Goal: Task Accomplishment & Management: Use online tool/utility

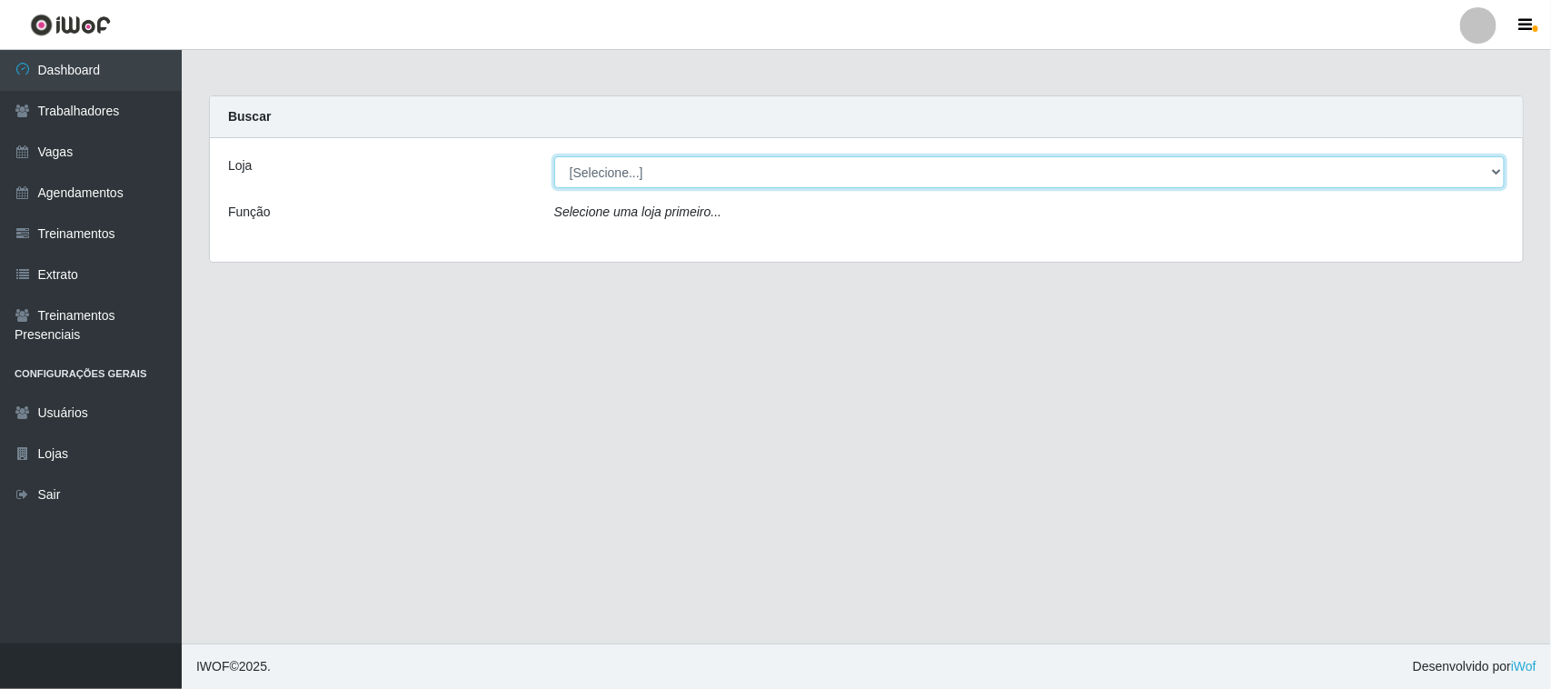
drag, startPoint x: 695, startPoint y: 166, endPoint x: 697, endPoint y: 180, distance: 13.8
click at [696, 168] on select "[Selecione...] Nordestão - [GEOGRAPHIC_DATA]" at bounding box center [1029, 172] width 951 height 32
select select "420"
click at [554, 156] on select "[Selecione...] Nordestão - [GEOGRAPHIC_DATA]" at bounding box center [1029, 172] width 951 height 32
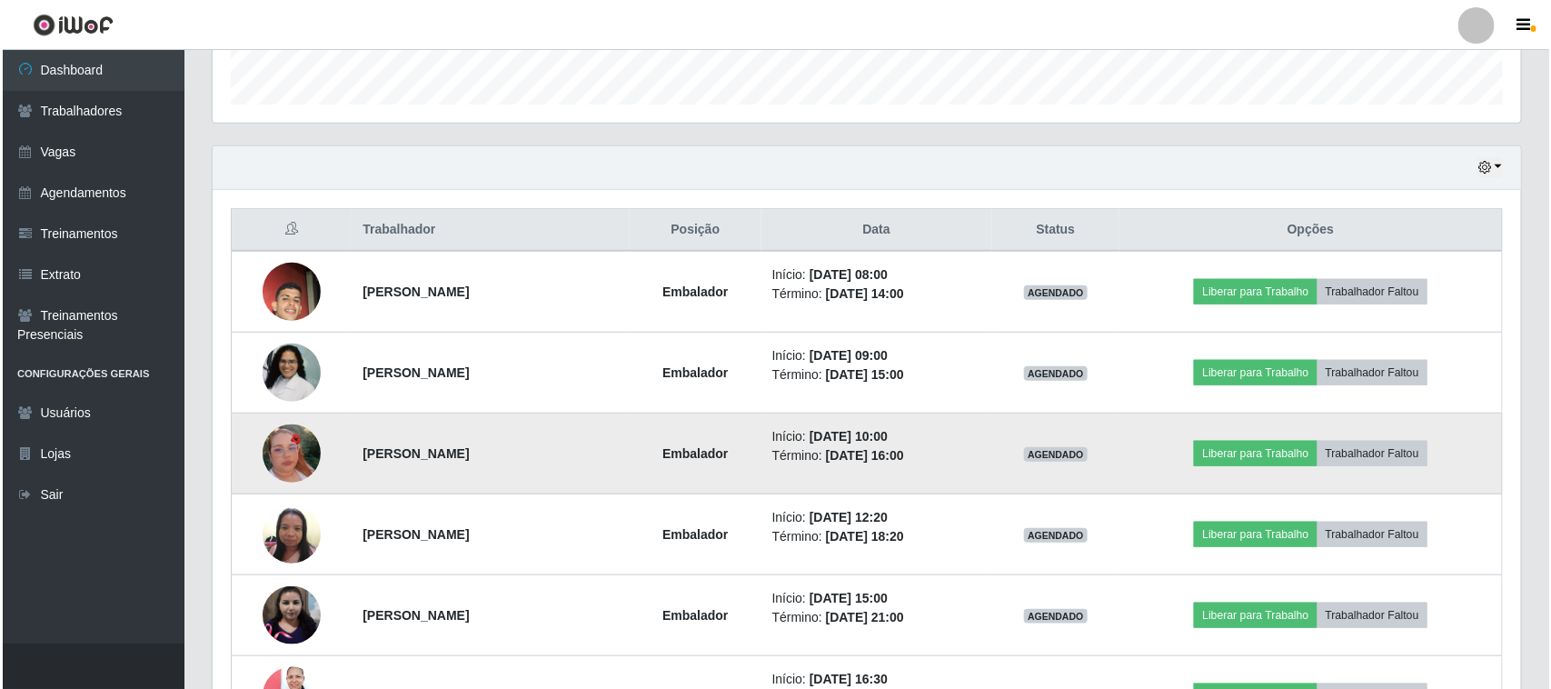
scroll to position [568, 0]
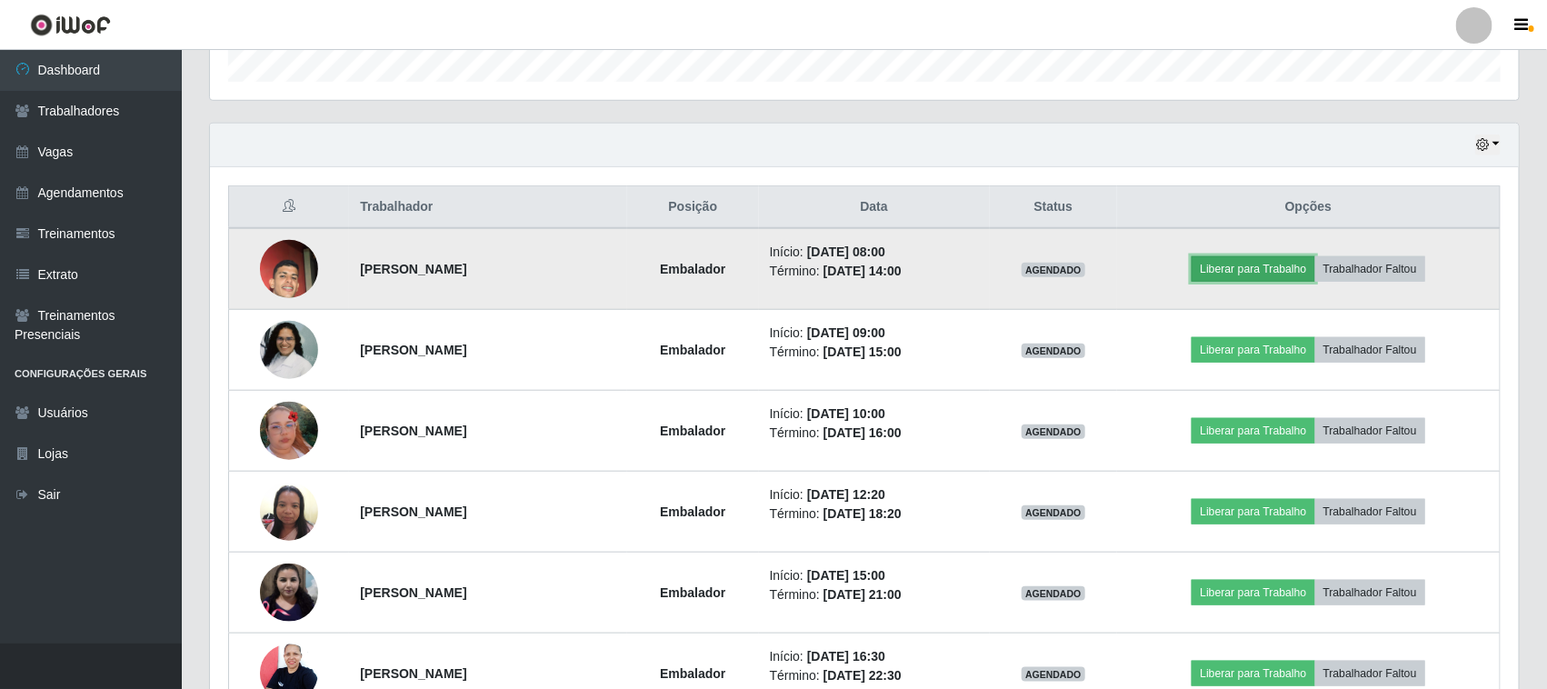
click at [1252, 260] on button "Liberar para Trabalho" at bounding box center [1253, 268] width 123 height 25
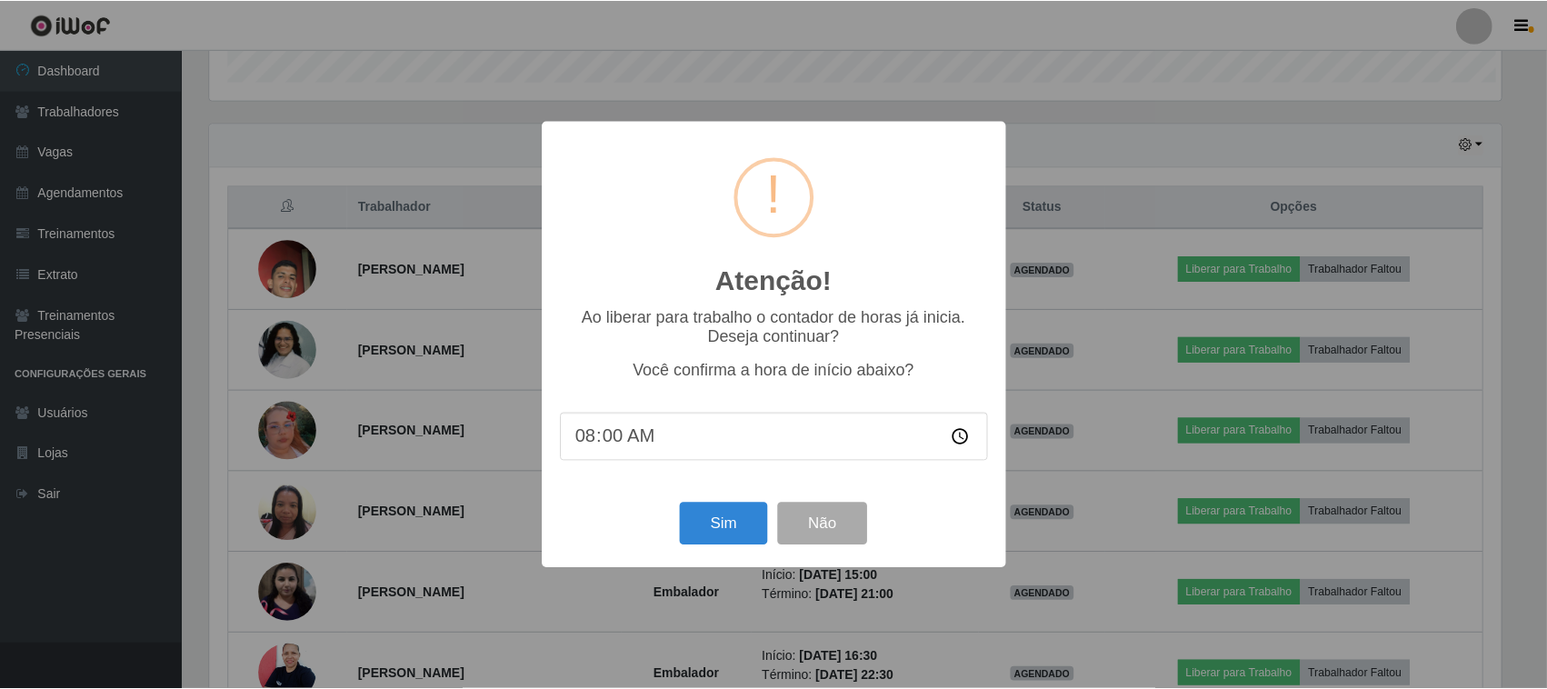
scroll to position [378, 1296]
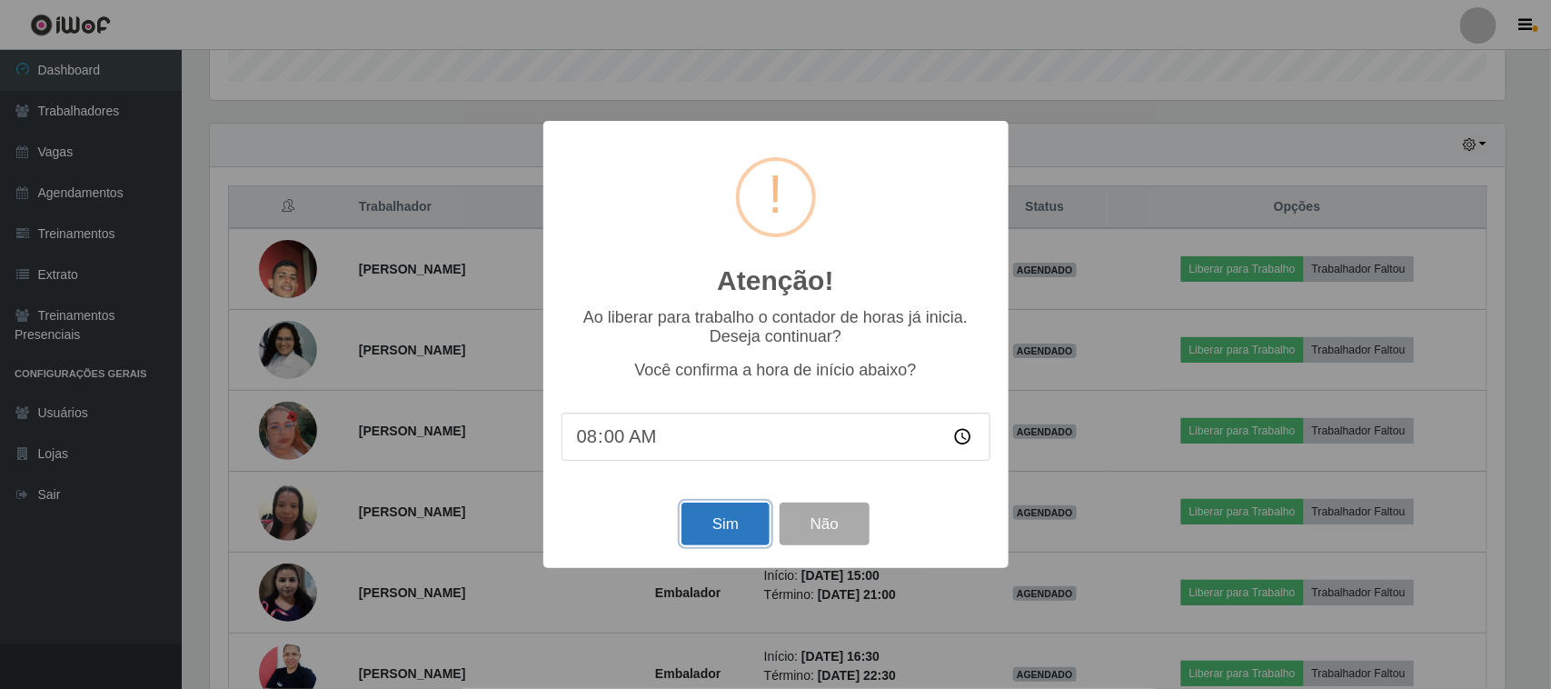
click at [729, 539] on button "Sim" at bounding box center [726, 524] width 88 height 43
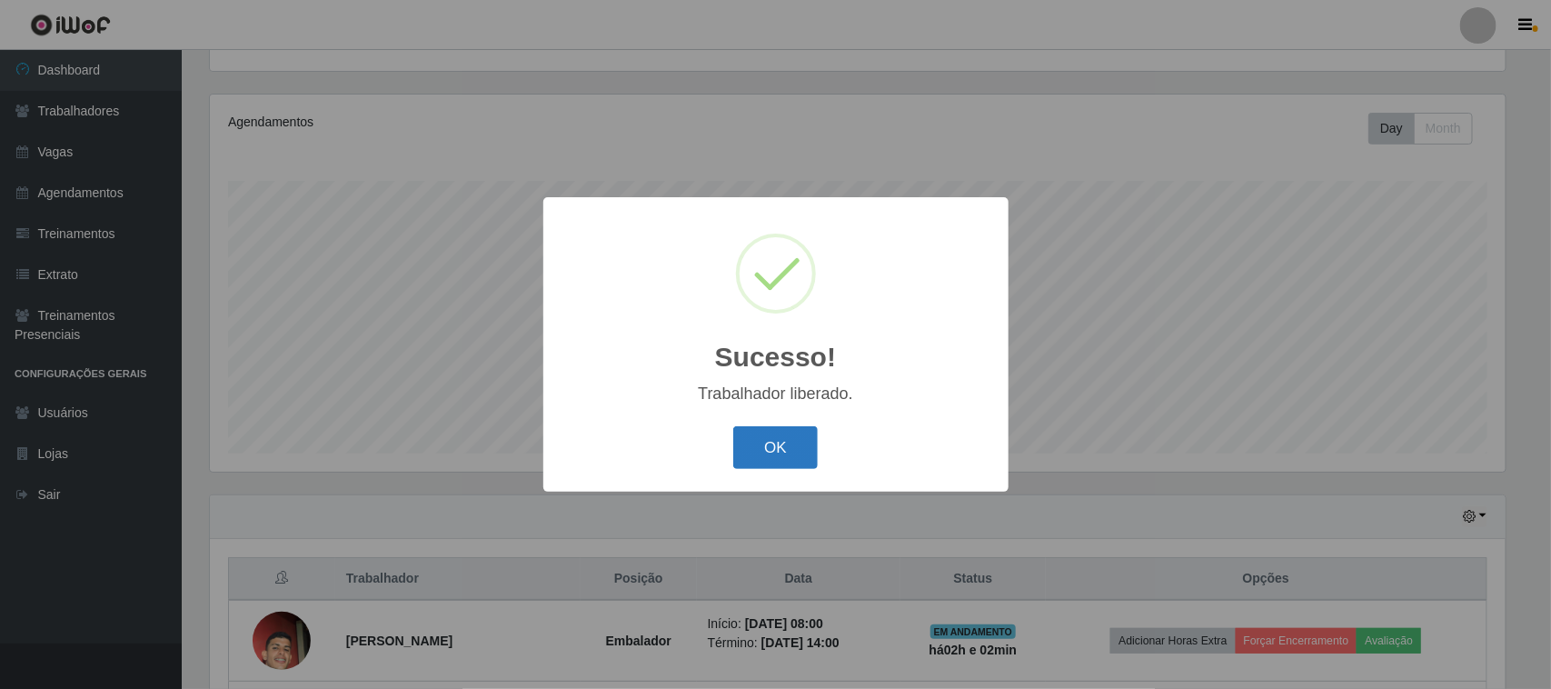
click at [795, 445] on button "OK" at bounding box center [775, 447] width 85 height 43
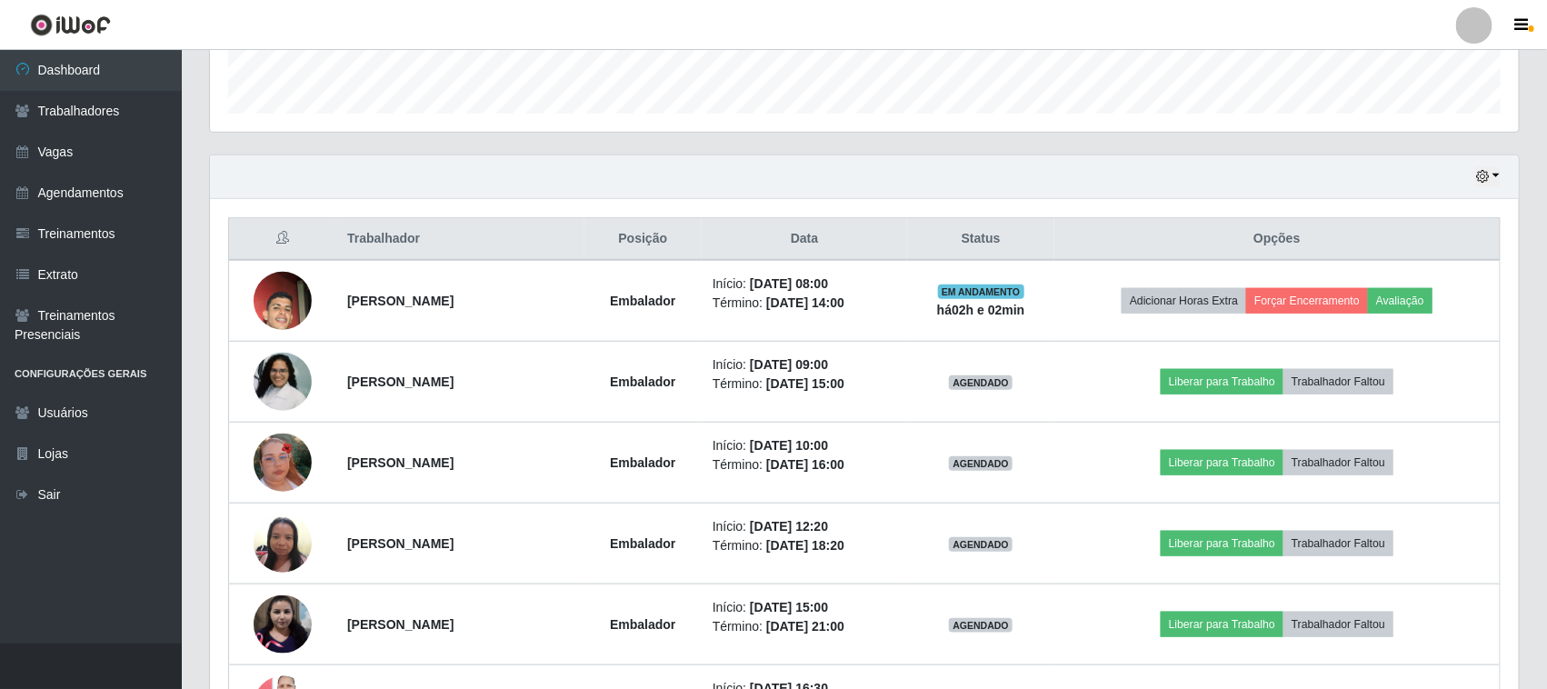
scroll to position [537, 0]
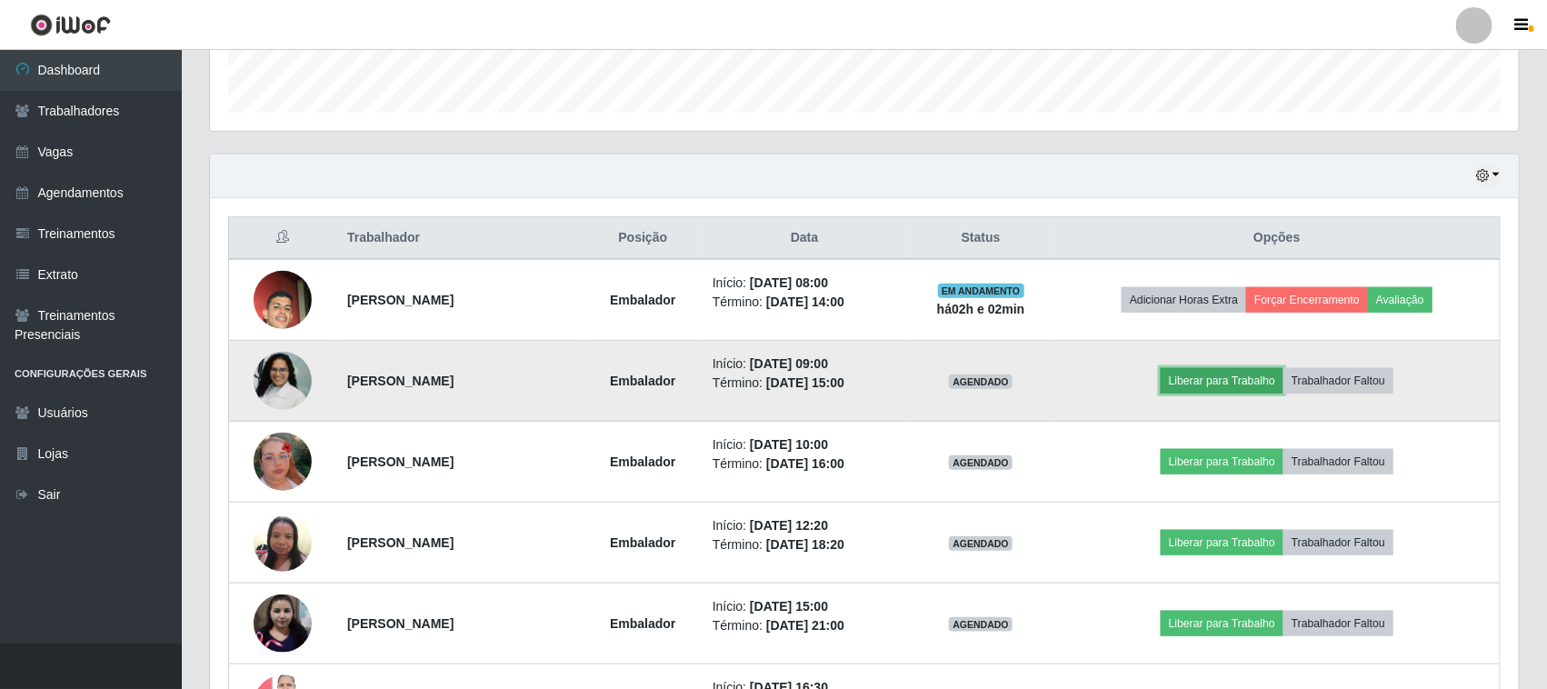
click at [1254, 378] on button "Liberar para Trabalho" at bounding box center [1222, 380] width 123 height 25
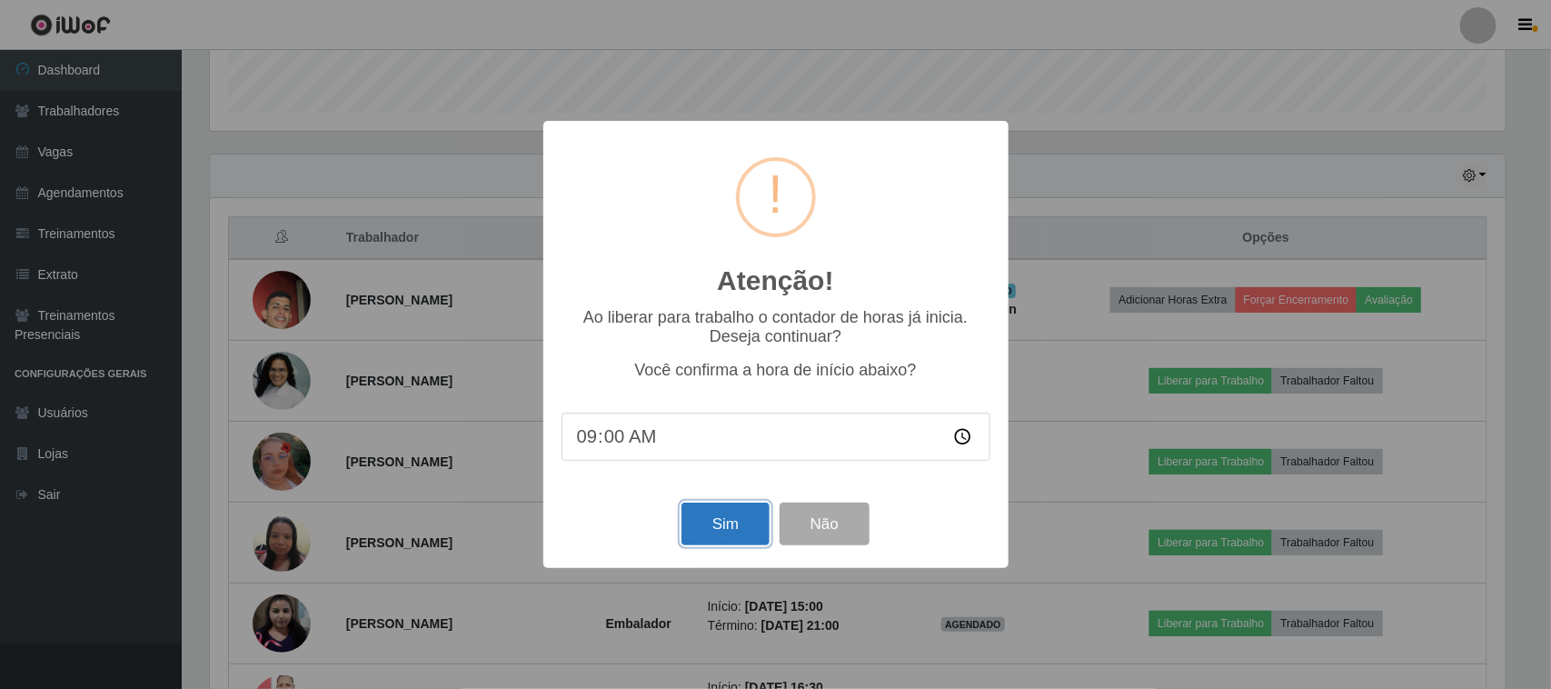
click at [701, 524] on button "Sim" at bounding box center [726, 524] width 88 height 43
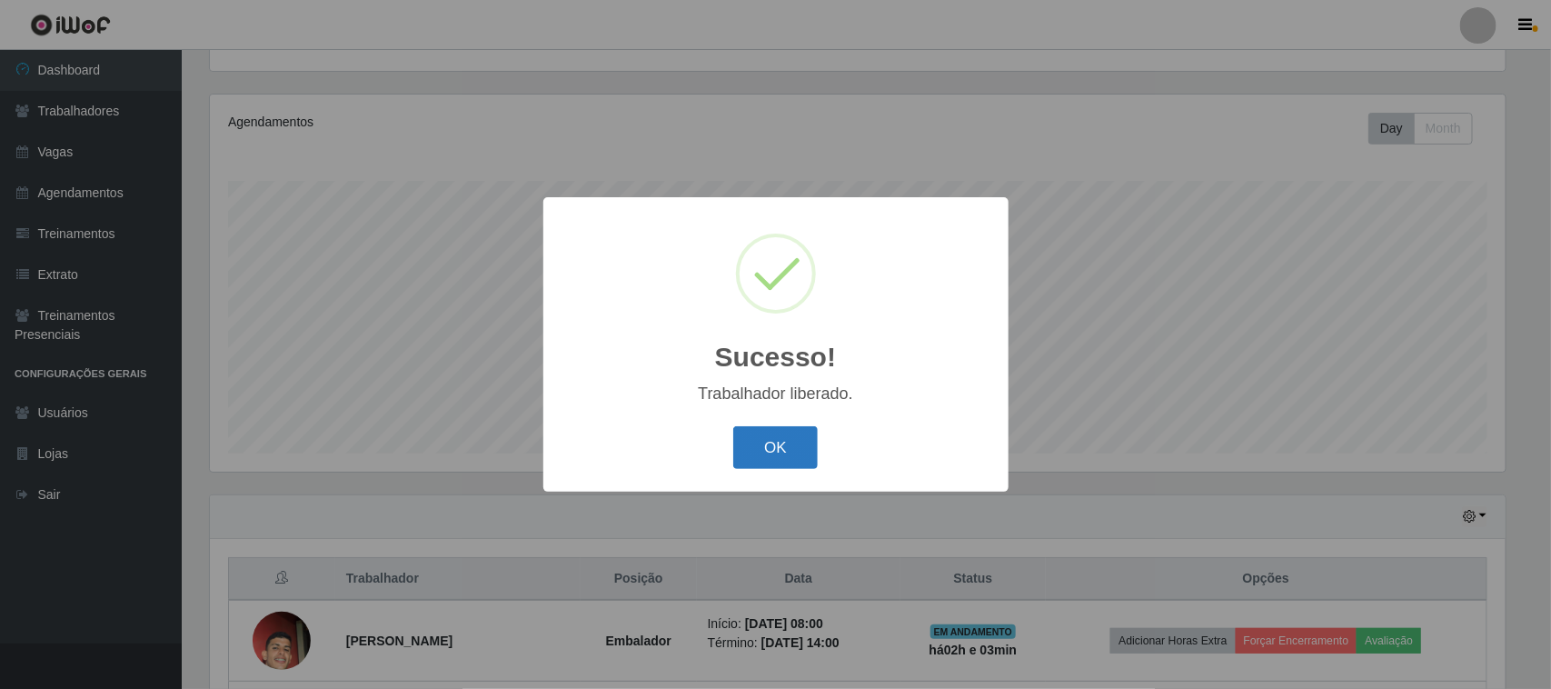
click at [796, 451] on button "OK" at bounding box center [775, 447] width 85 height 43
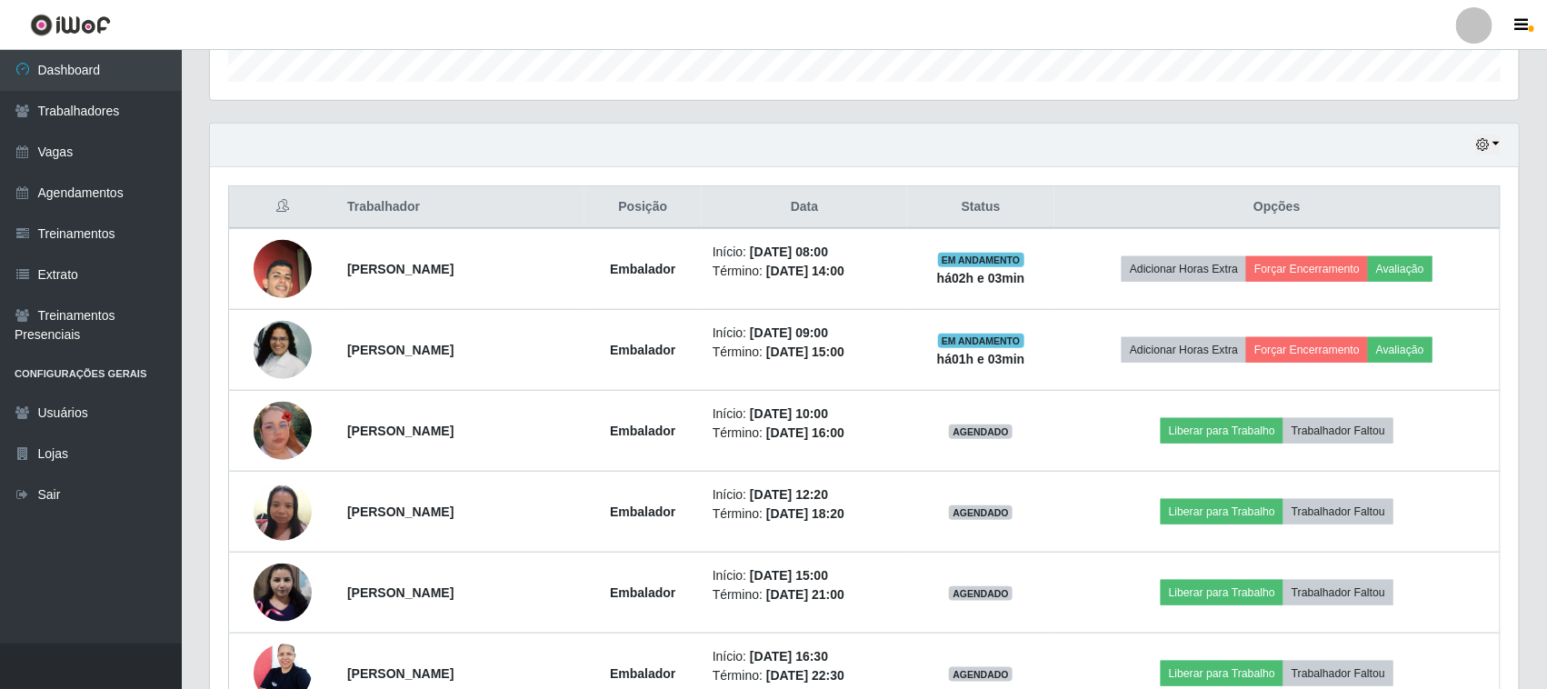
scroll to position [651, 0]
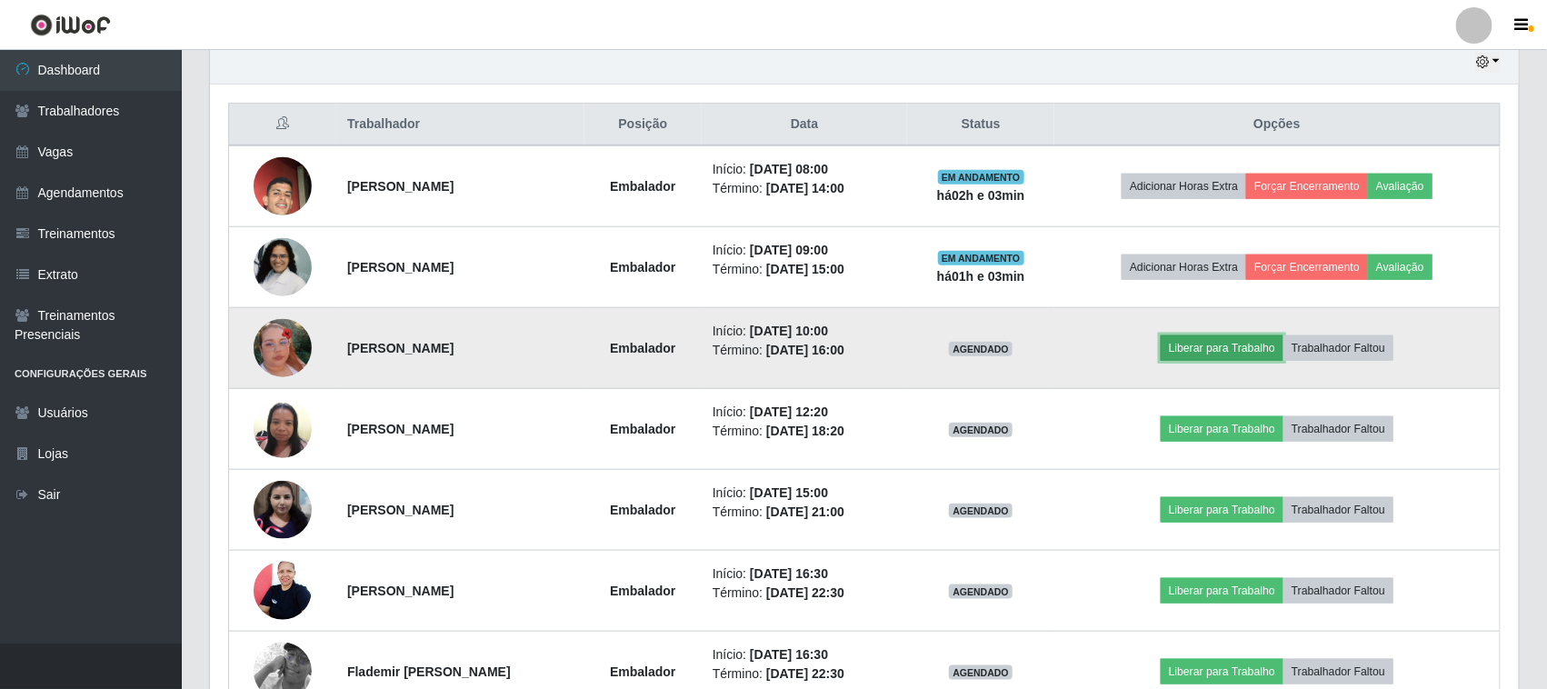
click at [1218, 339] on button "Liberar para Trabalho" at bounding box center [1222, 347] width 123 height 25
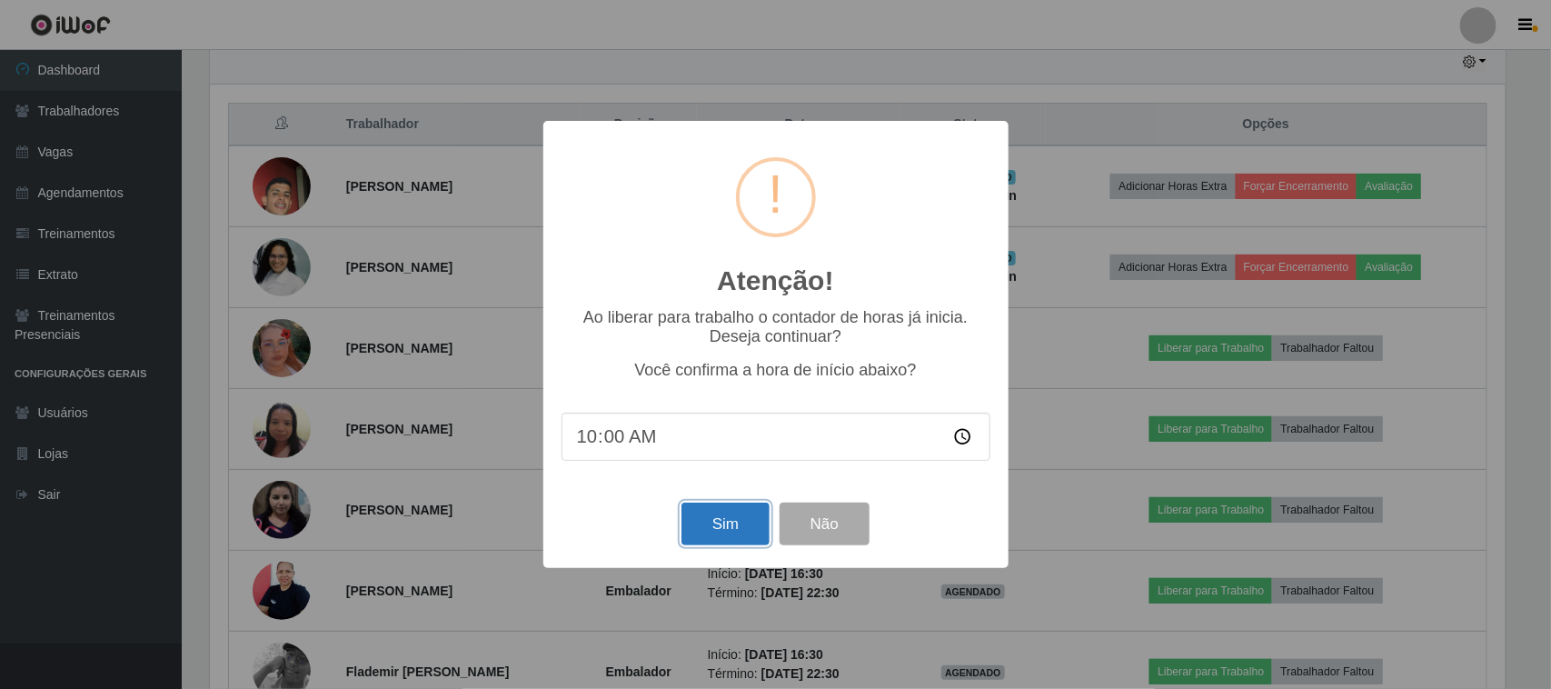
click at [715, 533] on button "Sim" at bounding box center [726, 524] width 88 height 43
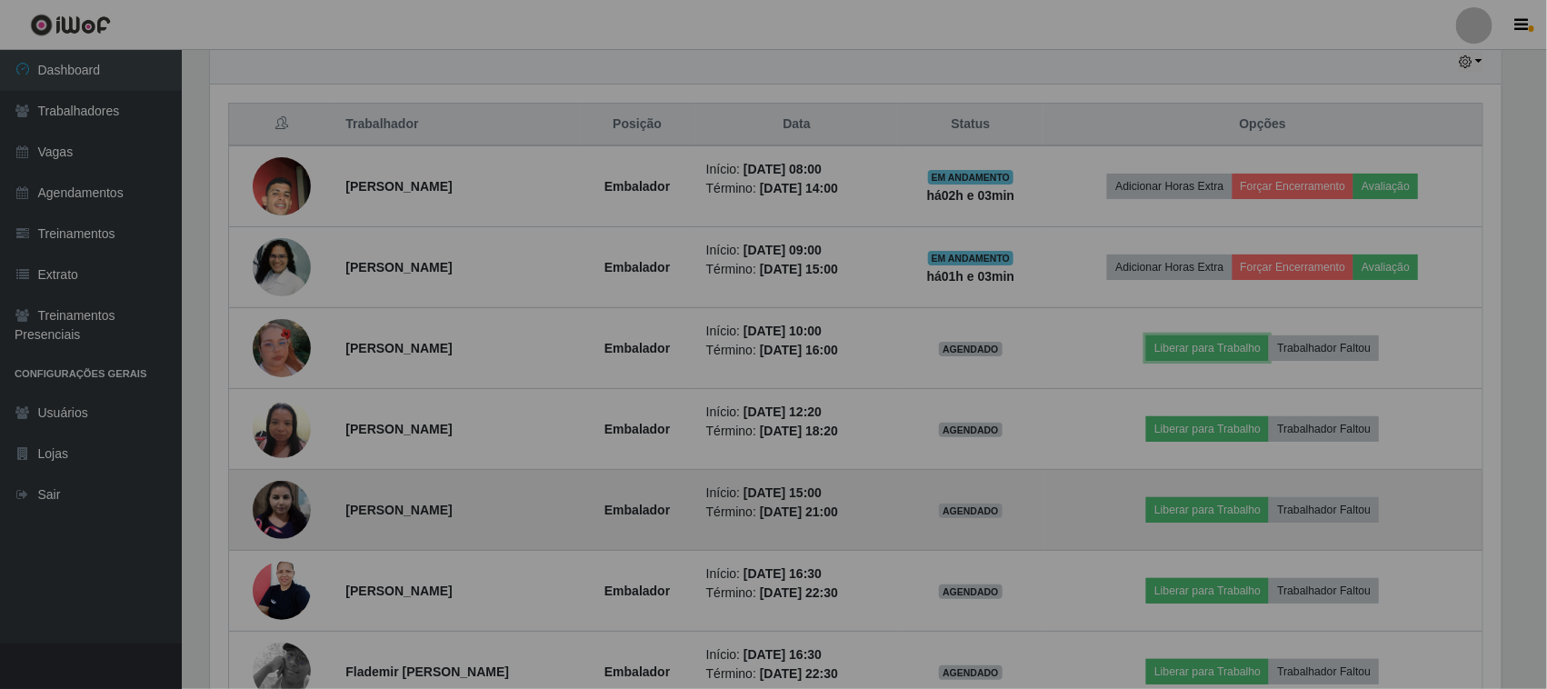
scroll to position [0, 0]
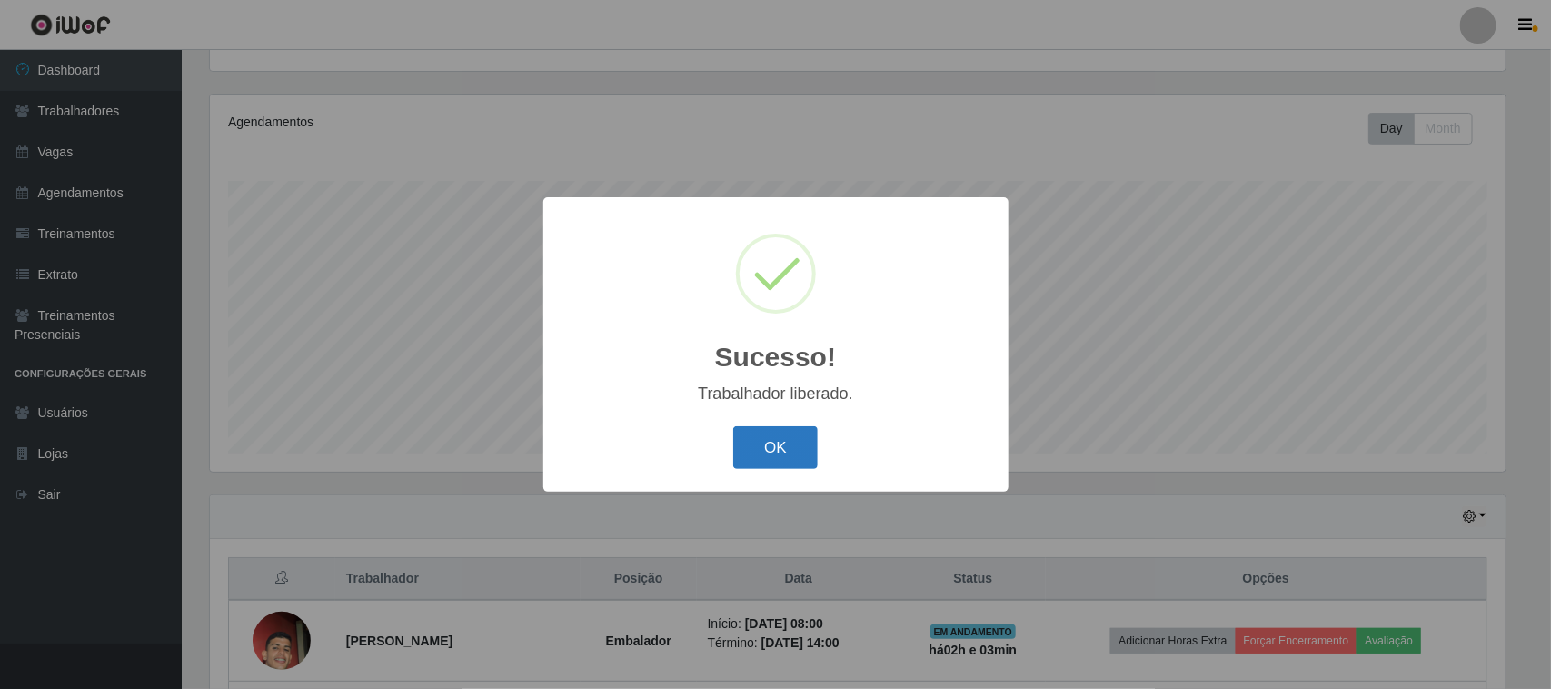
click at [753, 443] on button "OK" at bounding box center [775, 447] width 85 height 43
